Goal: Information Seeking & Learning: Understand process/instructions

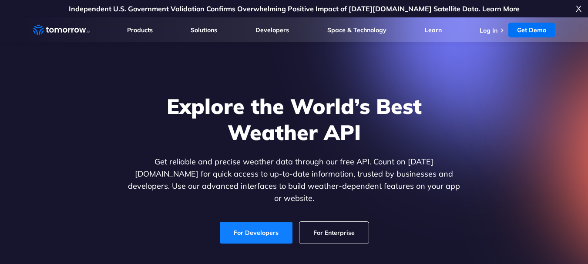
click at [254, 224] on link "For Developers" at bounding box center [256, 233] width 73 height 22
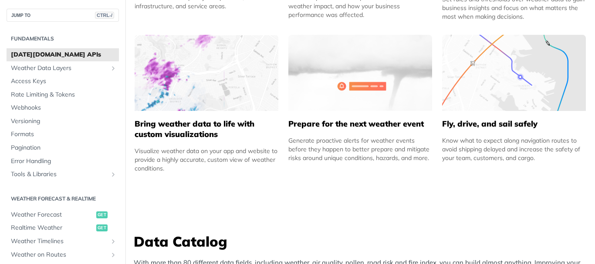
scroll to position [539, 0]
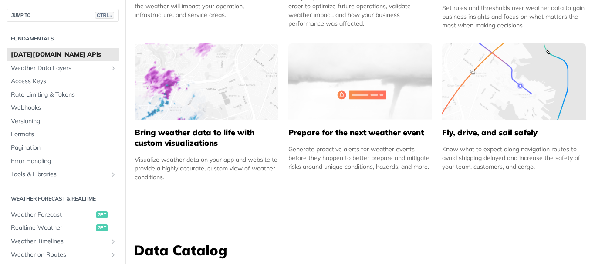
drag, startPoint x: 587, startPoint y: 71, endPoint x: 585, endPoint y: 63, distance: 8.1
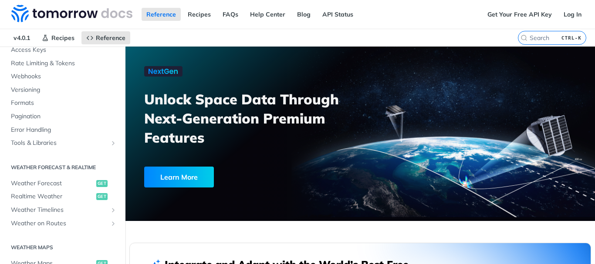
scroll to position [74, 0]
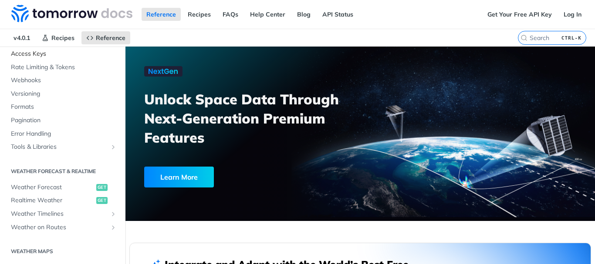
click at [33, 54] on span "Access Keys" at bounding box center [64, 54] width 106 height 9
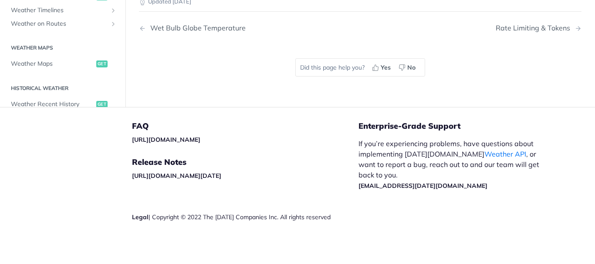
scroll to position [321, 0]
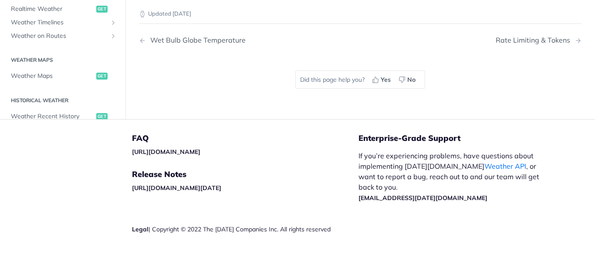
click at [571, 186] on div "FAQ [URL][DOMAIN_NAME] Release Notes [URL][DOMAIN_NAME][DATE] Legal | Copyright…" at bounding box center [358, 198] width 453 height 157
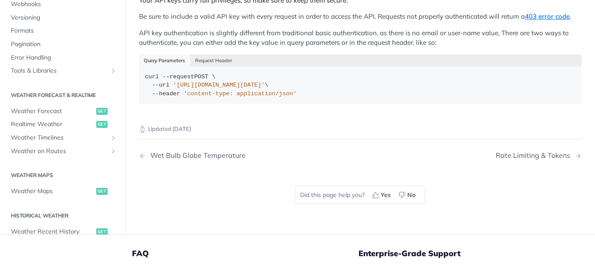
scroll to position [205, 0]
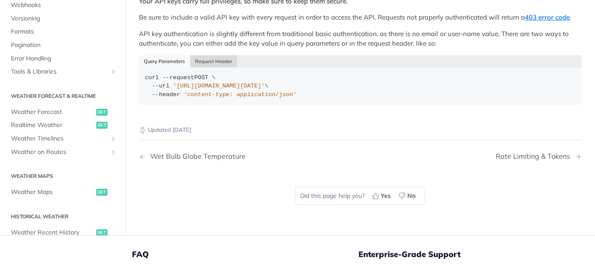
click at [202, 63] on button "Request Header" at bounding box center [213, 61] width 47 height 12
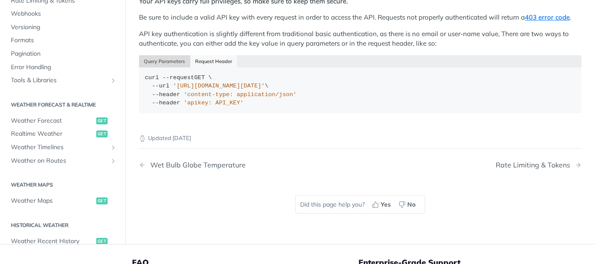
click at [172, 63] on button "Query Parameters" at bounding box center [164, 61] width 51 height 12
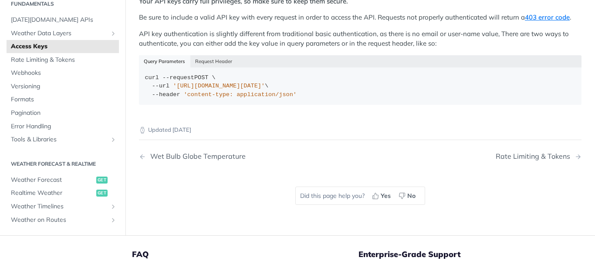
scroll to position [5, 0]
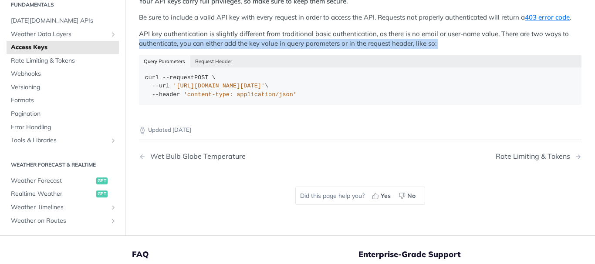
drag, startPoint x: 129, startPoint y: 39, endPoint x: 134, endPoint y: 52, distance: 13.5
click at [134, 52] on article "Access Keys Permissions Access to the [DATE][DOMAIN_NAME] REST Weather API requ…" at bounding box center [359, 39] width 469 height 394
click at [137, 56] on article "Access Keys Permissions Access to the [DATE][DOMAIN_NAME] REST Weather API requ…" at bounding box center [359, 39] width 469 height 394
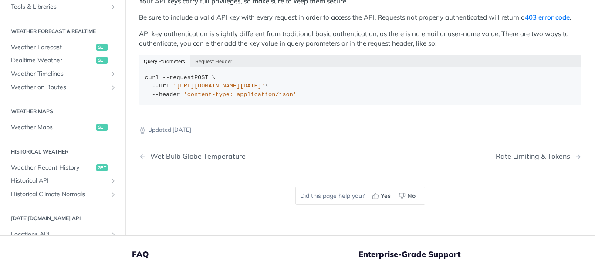
scroll to position [181, 0]
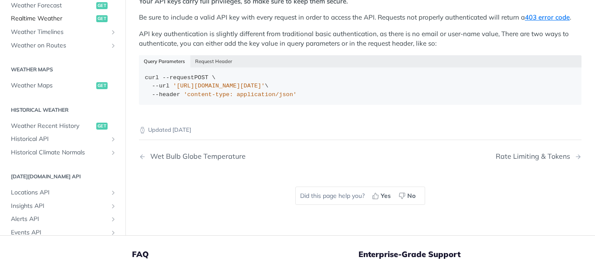
click at [44, 17] on span "Realtime Weather" at bounding box center [52, 19] width 83 height 9
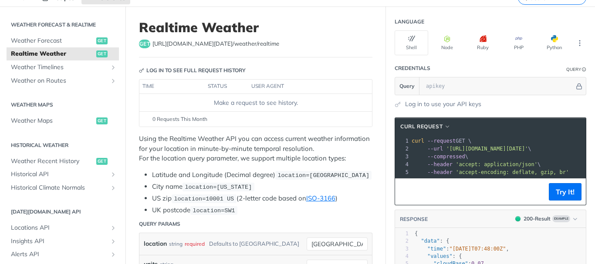
scroll to position [23, 0]
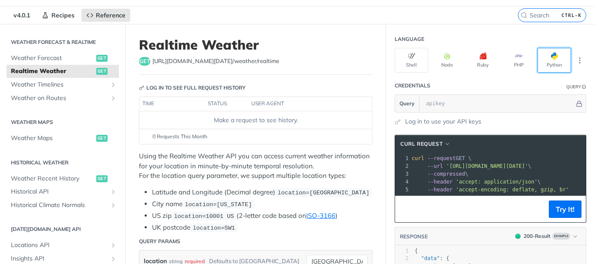
click at [550, 64] on button "Python" at bounding box center [554, 60] width 34 height 25
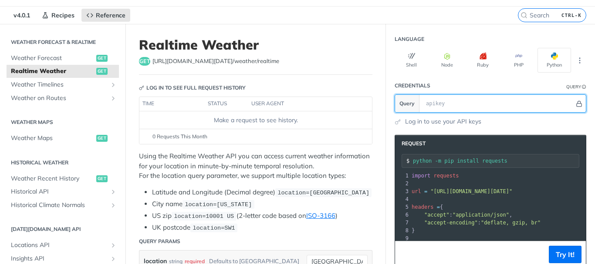
click at [576, 102] on icon "Hide" at bounding box center [579, 104] width 7 height 7
click at [576, 102] on icon "Show" at bounding box center [579, 104] width 7 height 7
click at [577, 102] on icon "Hide" at bounding box center [579, 104] width 5 height 6
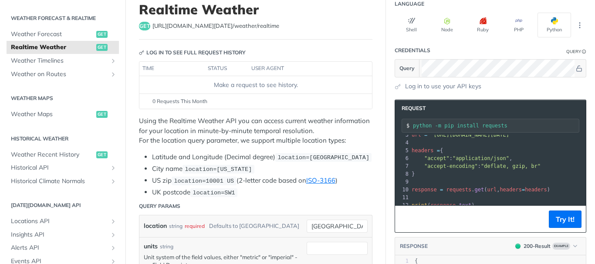
scroll to position [23, 0]
click at [554, 219] on button "Try It!" at bounding box center [565, 219] width 33 height 17
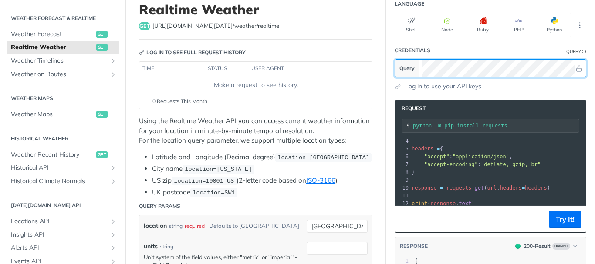
scroll to position [0, 0]
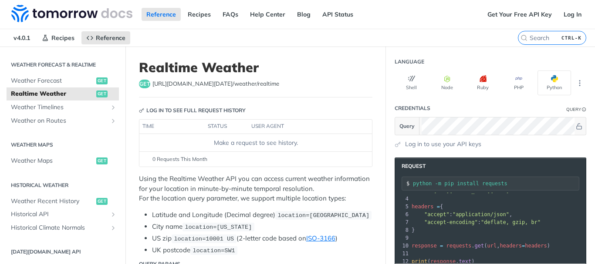
click at [217, 130] on th "status" at bounding box center [227, 127] width 44 height 14
click at [265, 122] on th "user agent" at bounding box center [301, 127] width 106 height 14
click at [218, 145] on div "Make a request to see history." at bounding box center [256, 142] width 226 height 9
click at [216, 143] on div "Make a request to see history." at bounding box center [256, 142] width 226 height 9
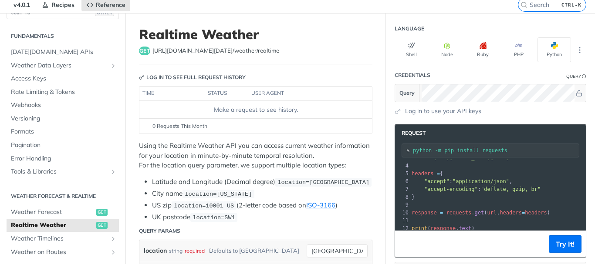
scroll to position [9, 0]
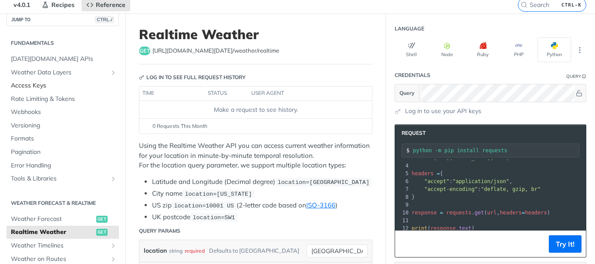
click at [44, 84] on span "Access Keys" at bounding box center [64, 85] width 106 height 9
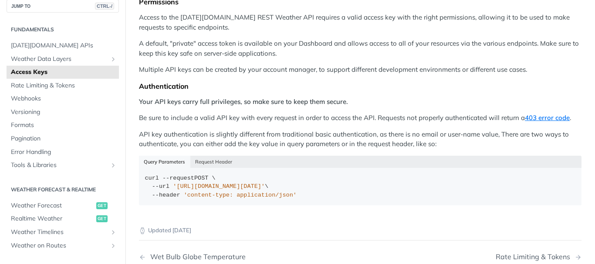
scroll to position [104, 0]
click at [37, 43] on span "[DATE][DOMAIN_NAME] APIs" at bounding box center [64, 45] width 106 height 9
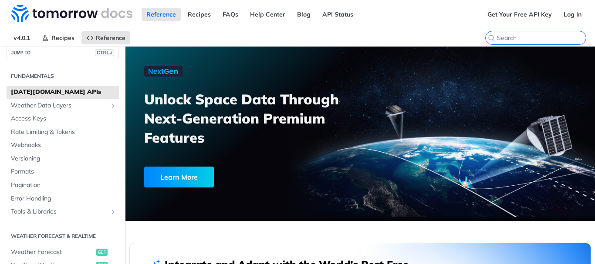
click at [544, 38] on input "search" at bounding box center [541, 38] width 89 height 8
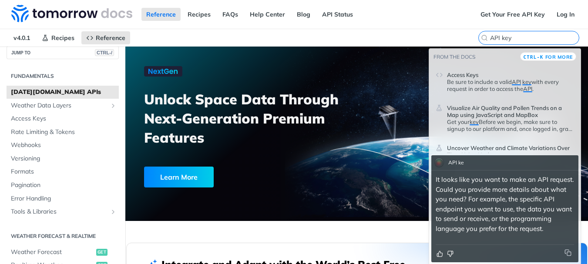
type input "API key"
click at [450, 79] on p "Be sure to include a valid API key with every request in order to access the AP…" at bounding box center [510, 85] width 127 height 14
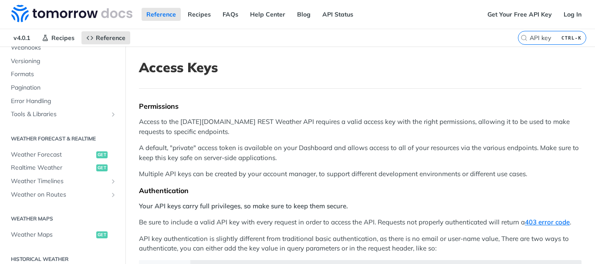
scroll to position [99, 0]
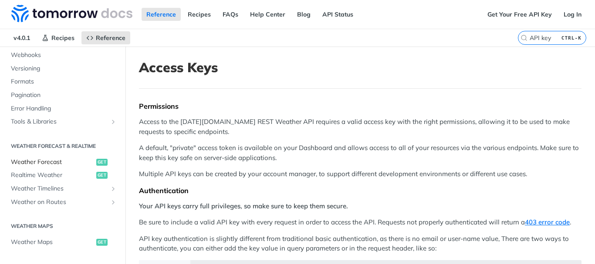
click at [32, 163] on span "Weather Forecast" at bounding box center [52, 162] width 83 height 9
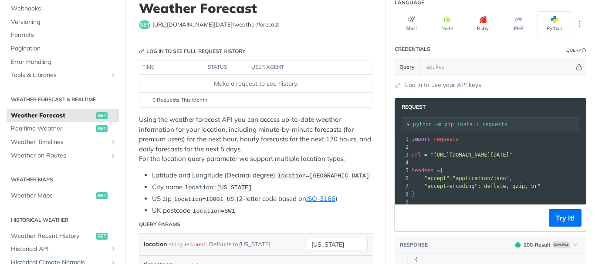
scroll to position [66, 0]
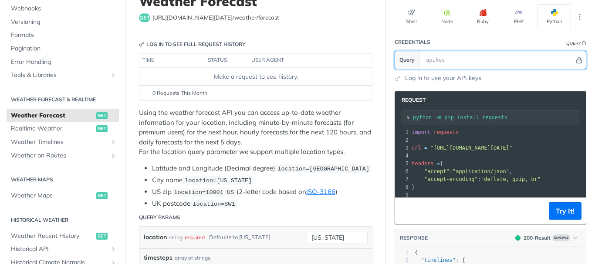
click at [576, 61] on icon "Hide" at bounding box center [579, 60] width 7 height 7
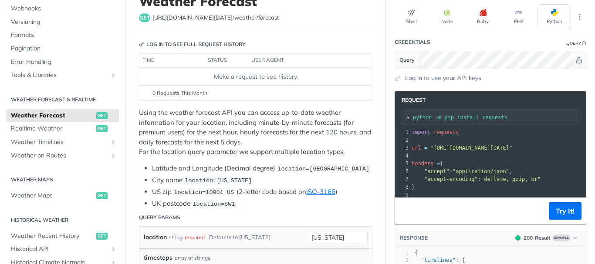
click at [574, 47] on div "Query" at bounding box center [576, 42] width 20 height 10
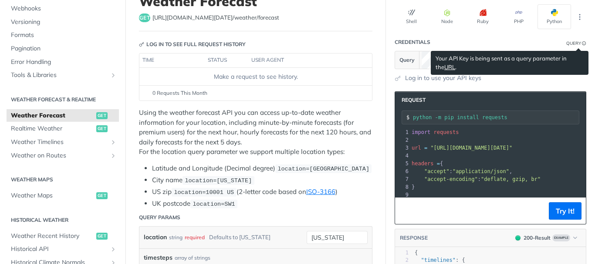
click at [574, 44] on div "Query" at bounding box center [576, 43] width 20 height 7
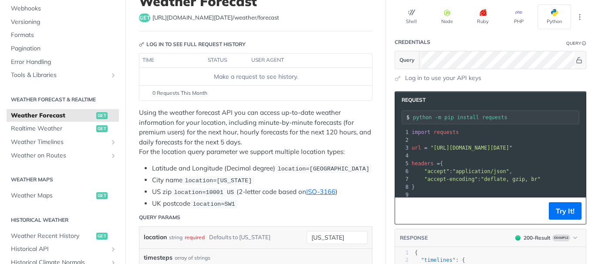
click at [582, 43] on icon "Information" at bounding box center [584, 43] width 4 height 4
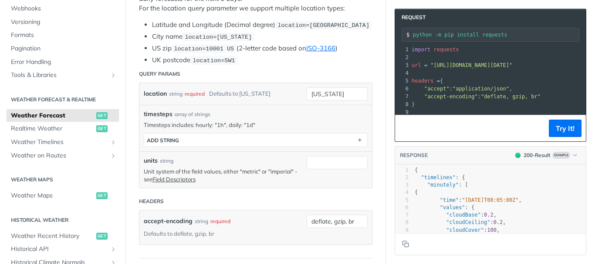
scroll to position [167, 0]
